Goal: Navigation & Orientation: Find specific page/section

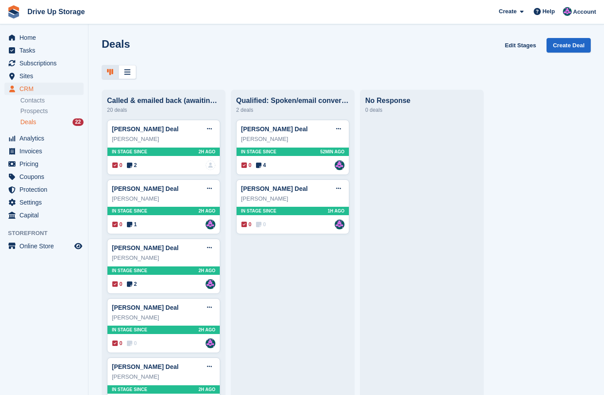
scroll to position [38, 0]
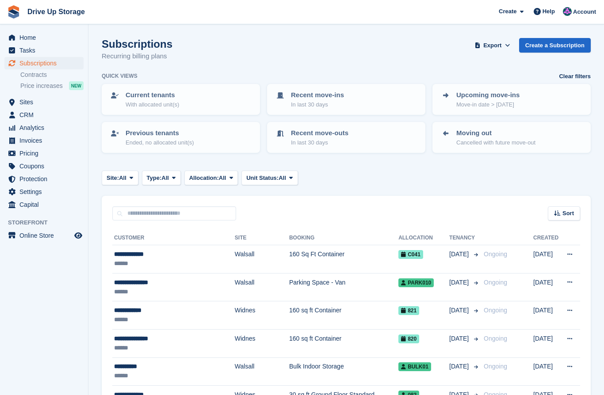
scroll to position [57, 0]
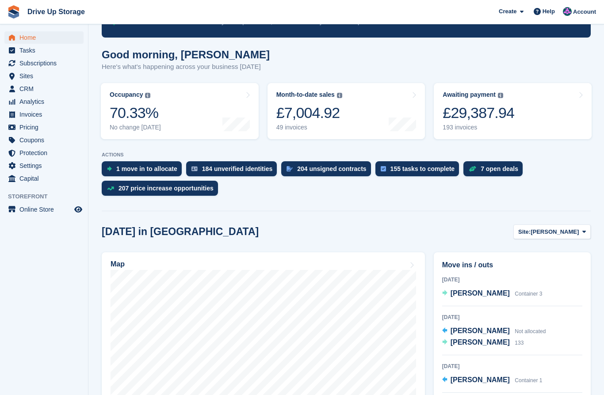
scroll to position [57, 0]
click at [585, 237] on button "Site: [PERSON_NAME]" at bounding box center [551, 231] width 77 height 15
click at [556, 265] on link "Walsall" at bounding box center [548, 269] width 77 height 16
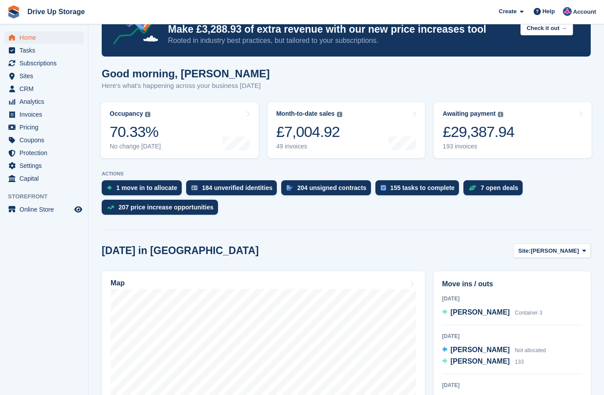
scroll to position [38, 0]
click at [585, 255] on button "Site: [PERSON_NAME]" at bounding box center [551, 251] width 77 height 15
click at [539, 299] on link "Widnes" at bounding box center [548, 304] width 77 height 16
